Goal: Information Seeking & Learning: Learn about a topic

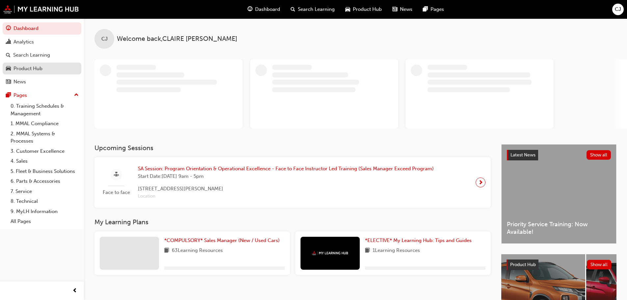
click at [28, 69] on div "Product Hub" at bounding box center [28, 69] width 29 height 8
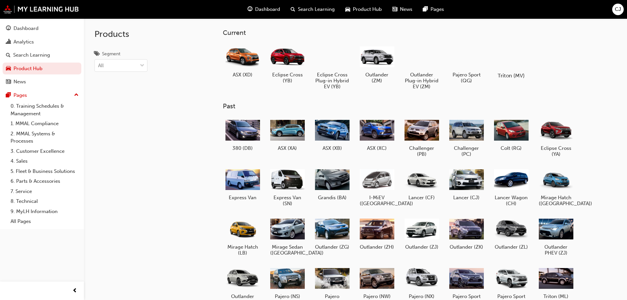
click at [517, 60] on div at bounding box center [511, 56] width 37 height 26
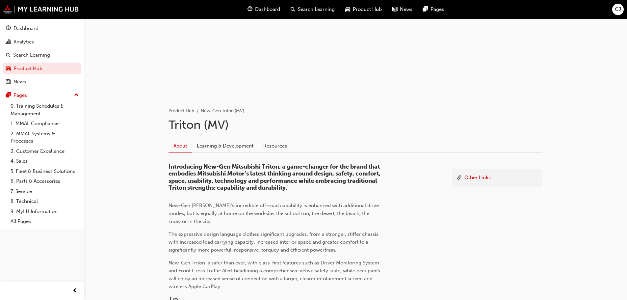
scroll to position [99, 0]
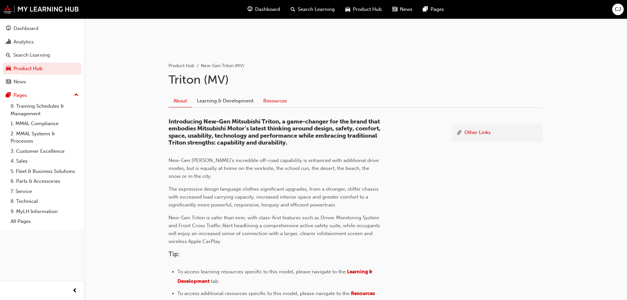
click at [269, 99] on link "Resources" at bounding box center [276, 101] width 34 height 13
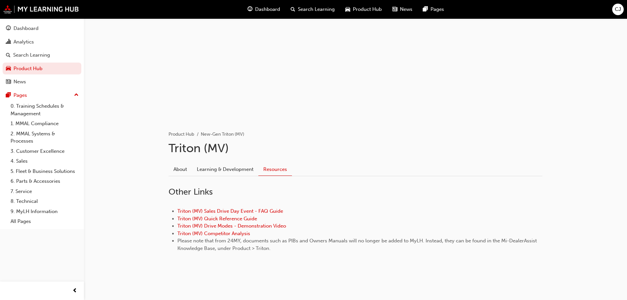
scroll to position [30, 0]
click at [222, 171] on link "Learning & Development" at bounding box center [225, 169] width 67 height 13
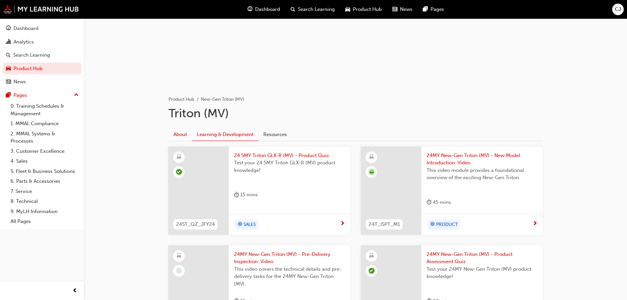
scroll to position [66, 0]
click at [181, 135] on link "About" at bounding box center [180, 133] width 23 height 13
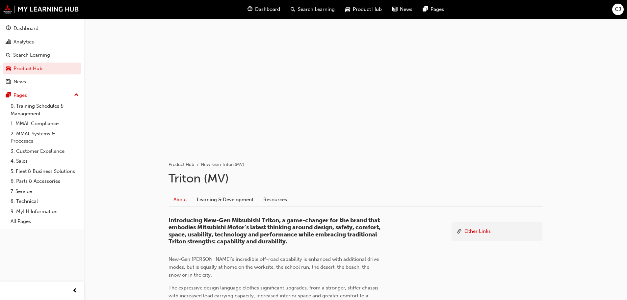
click at [353, 9] on span "Product Hub" at bounding box center [367, 10] width 29 height 8
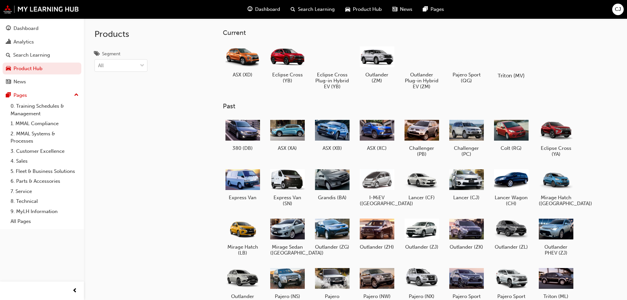
click at [509, 62] on div at bounding box center [511, 56] width 37 height 26
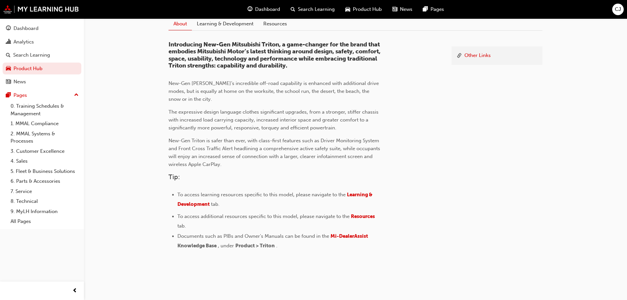
scroll to position [179, 0]
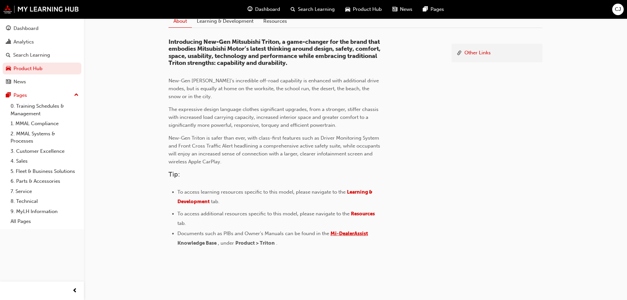
click at [342, 233] on span "Mi-DealerAssist" at bounding box center [350, 234] width 38 height 6
